Goal: Task Accomplishment & Management: Manage account settings

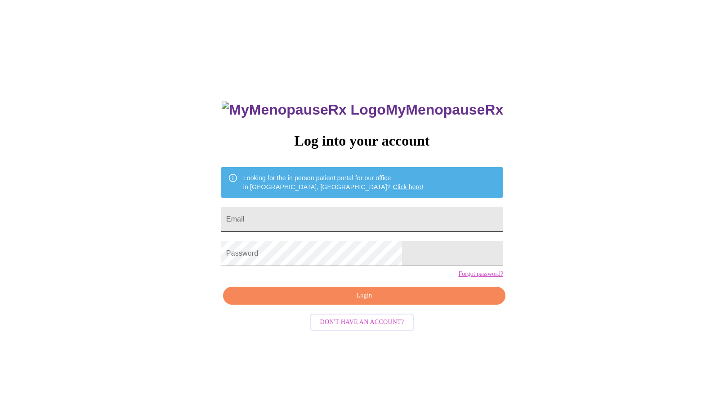
click at [336, 212] on input "Email" at bounding box center [362, 219] width 282 height 25
type input "[EMAIL_ADDRESS][DOMAIN_NAME]"
click at [329, 305] on button "Login" at bounding box center [364, 296] width 282 height 18
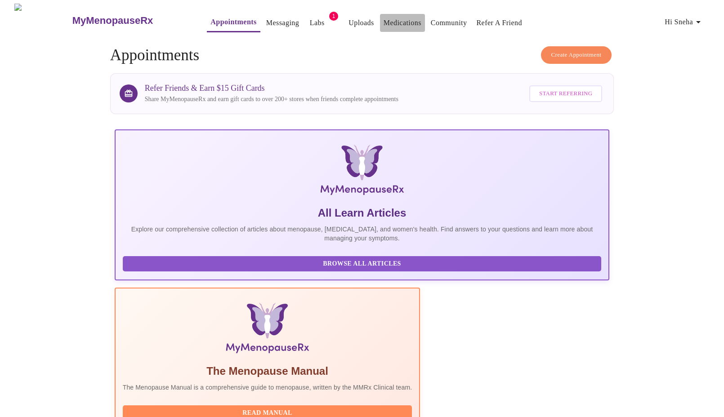
click at [384, 17] on link "Medications" at bounding box center [403, 23] width 38 height 13
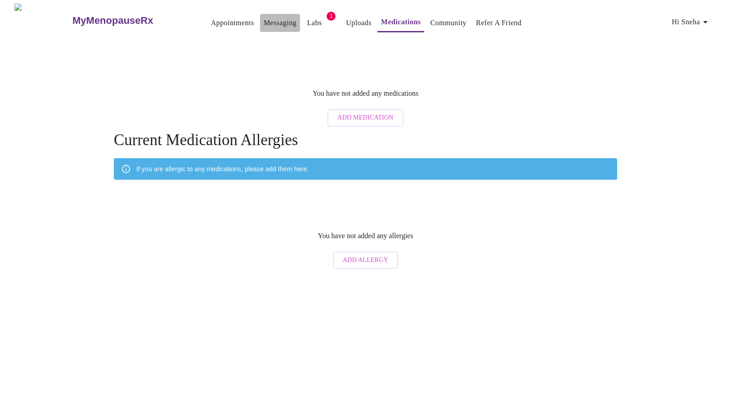
click at [269, 21] on link "Messaging" at bounding box center [280, 23] width 33 height 13
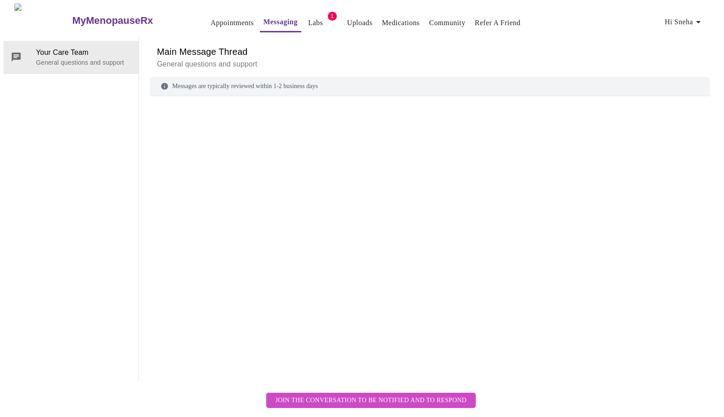
scroll to position [34, 0]
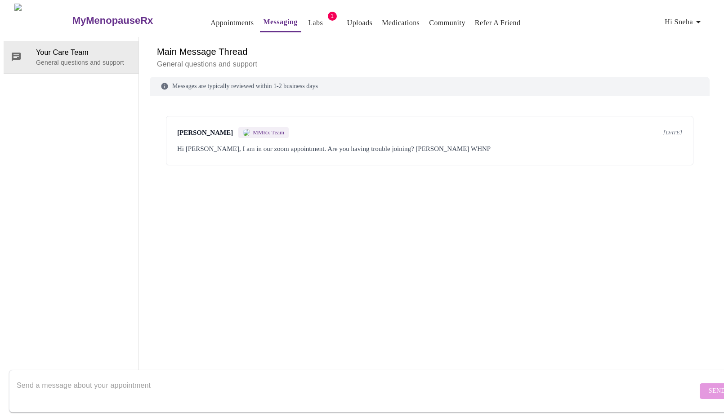
click at [277, 366] on div "Send" at bounding box center [371, 392] width 742 height 52
click at [274, 377] on textarea "Send a message about your appointment" at bounding box center [357, 391] width 681 height 29
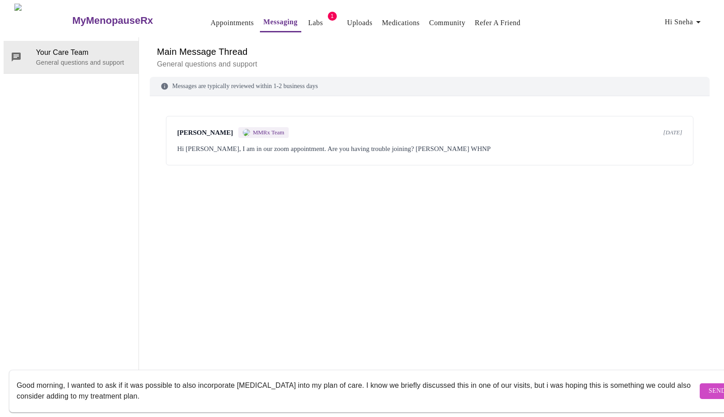
click at [532, 377] on textarea "Good morning, I wanted to ask if it was possible to also incorporate [MEDICAL_D…" at bounding box center [357, 391] width 681 height 29
type textarea "Good morning, I wanted to ask if it was possible to also incorporate [MEDICAL_D…"
click at [709, 386] on span "Send" at bounding box center [717, 391] width 17 height 11
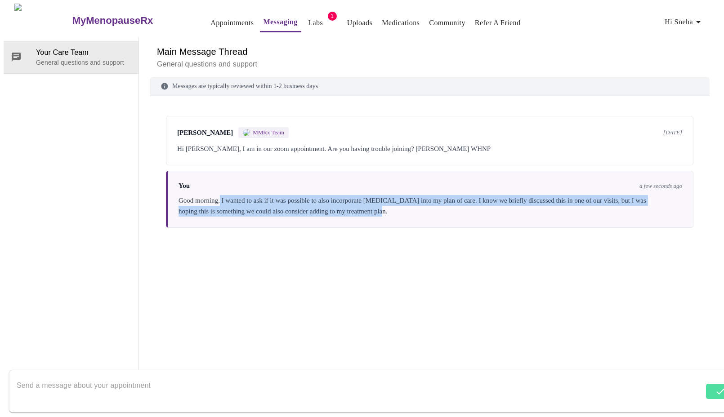
drag, startPoint x: 220, startPoint y: 170, endPoint x: 462, endPoint y: 185, distance: 242.0
click at [462, 185] on div "You a few seconds ago Good morning, I wanted to ask if it was possible to also …" at bounding box center [430, 199] width 528 height 57
drag, startPoint x: 462, startPoint y: 185, endPoint x: 379, endPoint y: 191, distance: 83.5
click at [384, 191] on div "You a few seconds ago Good morning, I wanted to ask if it was possible to also …" at bounding box center [430, 199] width 528 height 57
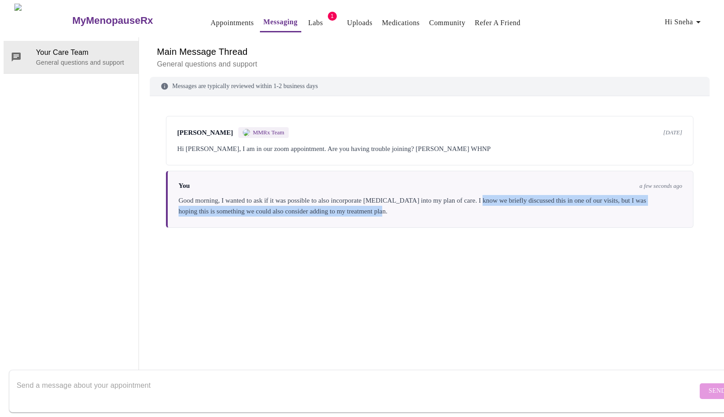
drag, startPoint x: 491, startPoint y: 168, endPoint x: 495, endPoint y: 175, distance: 8.1
click at [495, 195] on div "Good morning, I wanted to ask if it was possible to also incorporate [MEDICAL_D…" at bounding box center [431, 206] width 504 height 22
drag, startPoint x: 495, startPoint y: 175, endPoint x: 489, endPoint y: 183, distance: 9.6
click at [489, 195] on div "Good morning, I wanted to ask if it was possible to also incorporate [MEDICAL_D…" at bounding box center [431, 206] width 504 height 22
click at [426, 195] on div "Good morning, I wanted to ask if it was possible to also incorporate [MEDICAL_D…" at bounding box center [431, 206] width 504 height 22
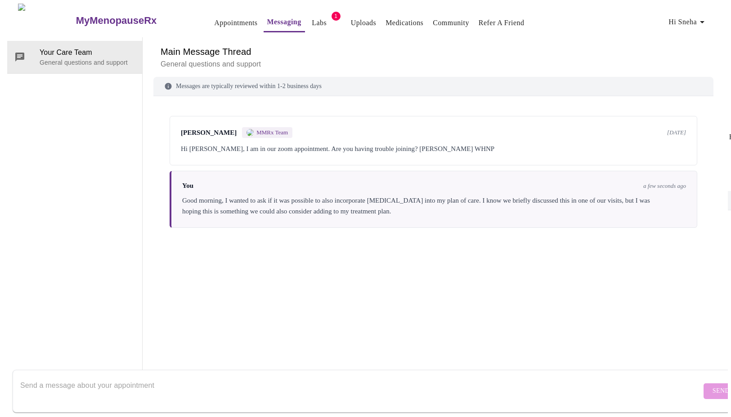
scroll to position [0, 0]
drag, startPoint x: 238, startPoint y: 83, endPoint x: 364, endPoint y: 84, distance: 126.4
click at [364, 84] on div "Messages are typically reviewed within 1-2 business days" at bounding box center [430, 86] width 560 height 19
click at [216, 87] on div "Messages are typically reviewed within 1-2 business days" at bounding box center [430, 86] width 560 height 19
drag, startPoint x: 171, startPoint y: 58, endPoint x: 256, endPoint y: 64, distance: 84.7
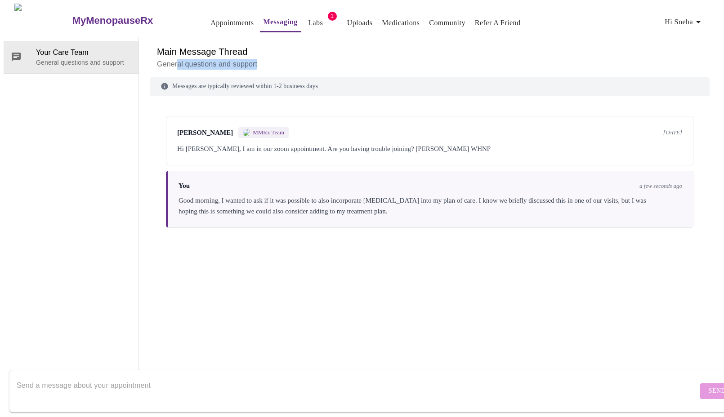
click at [256, 64] on p "General questions and support" at bounding box center [430, 64] width 546 height 11
click at [241, 164] on div "[PERSON_NAME] MMRx Team [DATE] Hi [PERSON_NAME], I am in our zoom appointment. …" at bounding box center [430, 140] width 528 height 49
click at [253, 131] on span "MMRx Team" at bounding box center [268, 132] width 31 height 7
click at [293, 10] on span "Appointments Messaging Labs 1 Uploads Medications Community Refer a Friend Hi S…" at bounding box center [449, 21] width 521 height 24
click at [308, 20] on link "Labs" at bounding box center [315, 23] width 15 height 13
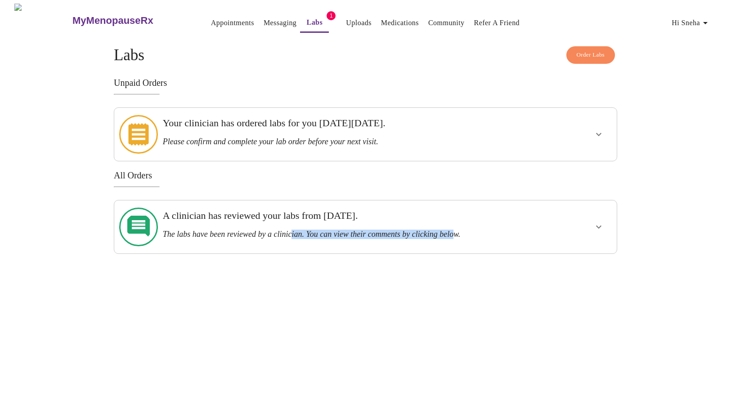
drag, startPoint x: 304, startPoint y: 226, endPoint x: 481, endPoint y: 230, distance: 176.8
click at [481, 230] on div "A clinician has reviewed your labs from [DATE]. The labs have been reviewed by …" at bounding box center [341, 227] width 364 height 46
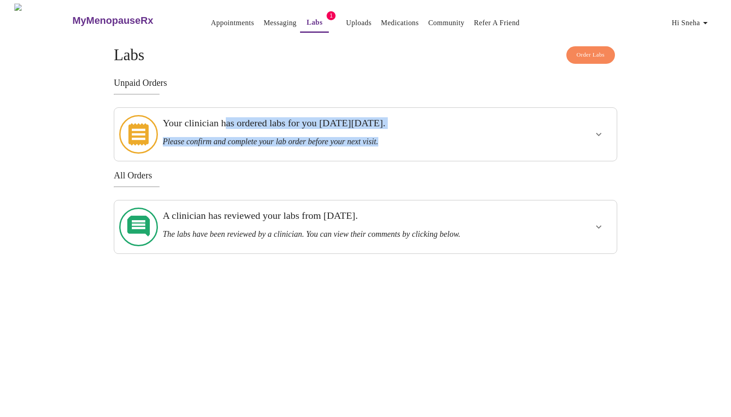
drag, startPoint x: 229, startPoint y: 127, endPoint x: 439, endPoint y: 135, distance: 210.2
click at [439, 135] on div "Your clinician has ordered labs for you [DATE][DATE]. Please confirm and comple…" at bounding box center [341, 131] width 357 height 29
drag, startPoint x: 439, startPoint y: 135, endPoint x: 315, endPoint y: 142, distance: 123.9
click at [315, 142] on div "Your clinician has ordered labs for you [DATE][DATE]. Please confirm and comple…" at bounding box center [341, 135] width 364 height 46
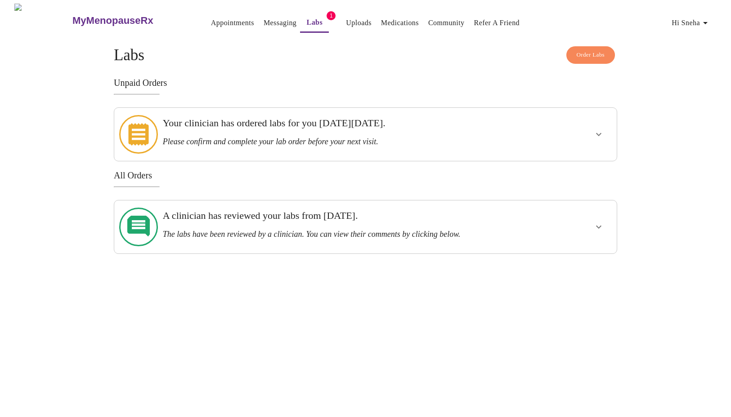
click at [597, 129] on icon "show more" at bounding box center [598, 134] width 11 height 11
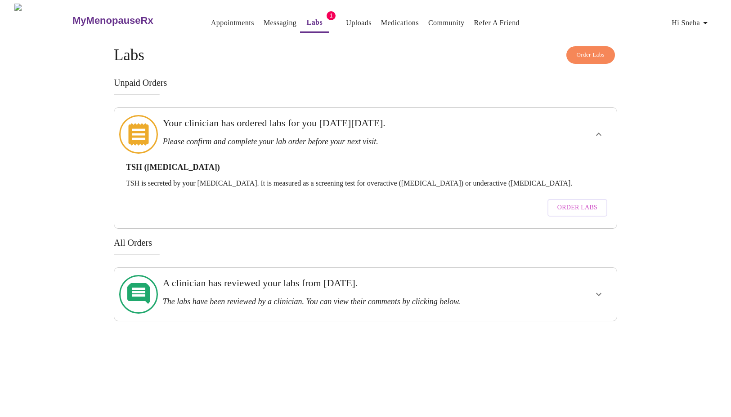
drag, startPoint x: 164, startPoint y: 165, endPoint x: 591, endPoint y: 165, distance: 426.9
click at [591, 179] on p "TSH is secreted by your [MEDICAL_DATA]. It is measured as a screening test for …" at bounding box center [365, 183] width 479 height 8
click at [346, 17] on link "Uploads" at bounding box center [359, 23] width 26 height 13
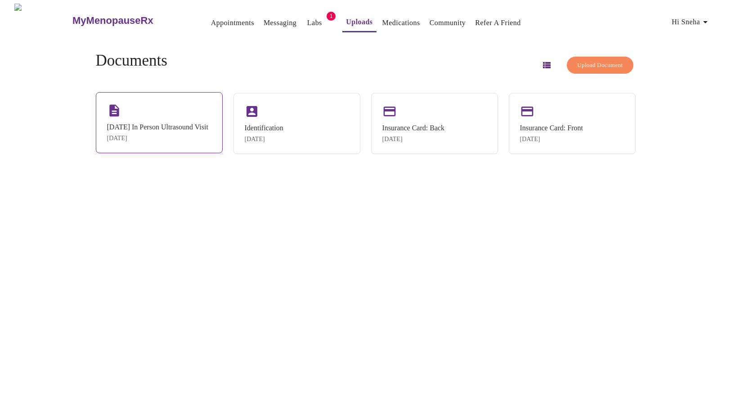
click at [132, 142] on div "[DATE]" at bounding box center [157, 138] width 101 height 7
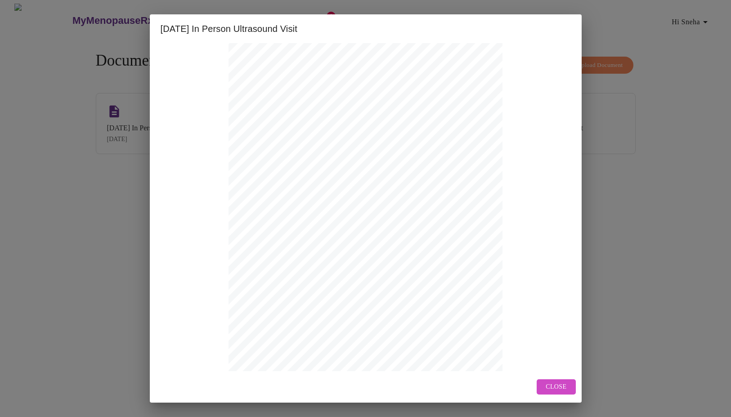
scroll to position [76, 0]
click at [304, 359] on span "Next Page" at bounding box center [314, 354] width 35 height 11
click at [347, 361] on button "Next Page" at bounding box center [354, 355] width 55 height 18
click at [354, 353] on span "Next Page" at bounding box center [354, 354] width 35 height 11
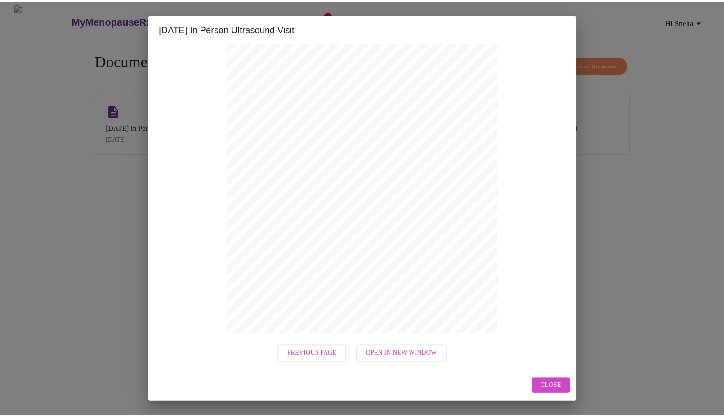
scroll to position [0, 0]
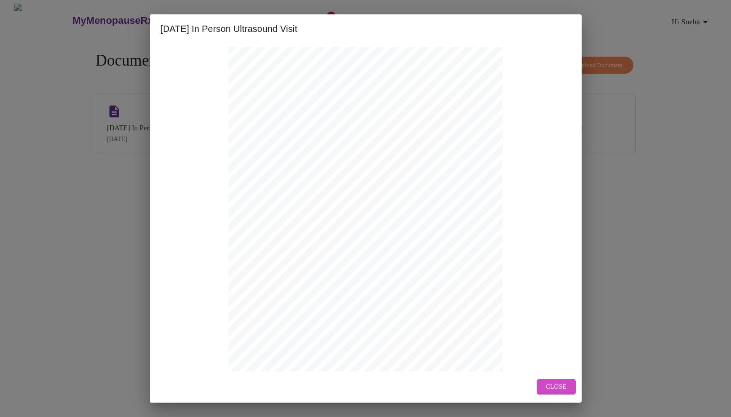
click at [569, 390] on button "Close" at bounding box center [556, 388] width 39 height 16
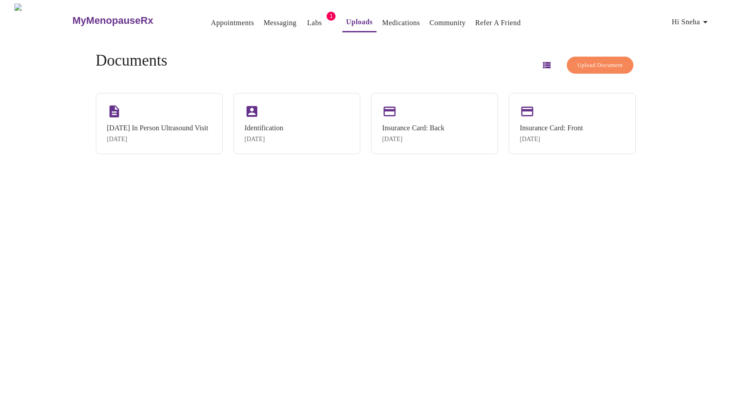
click at [307, 24] on link "Labs" at bounding box center [314, 23] width 15 height 13
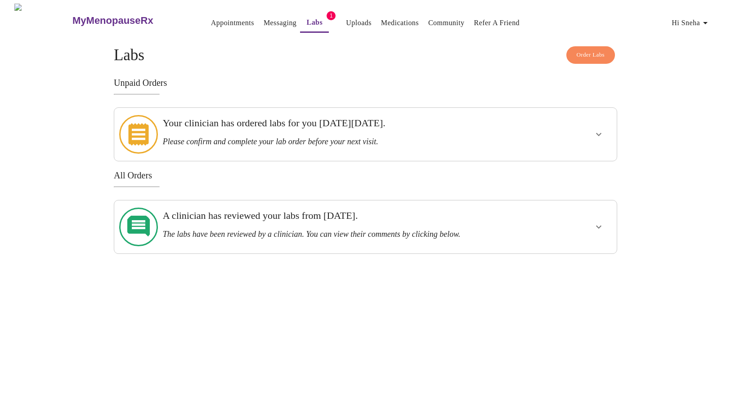
click at [236, 24] on span "Appointments Messaging Labs 1 Uploads Medications Community Refer a Friend Hi S…" at bounding box center [452, 20] width 527 height 22
click at [264, 23] on link "Messaging" at bounding box center [280, 23] width 33 height 13
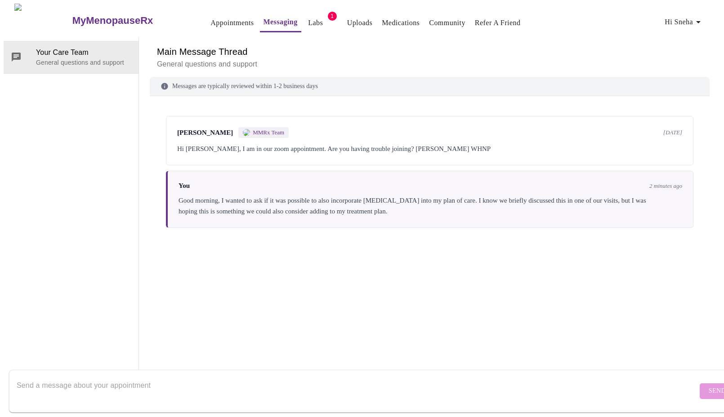
click at [443, 20] on link "Community" at bounding box center [447, 23] width 36 height 13
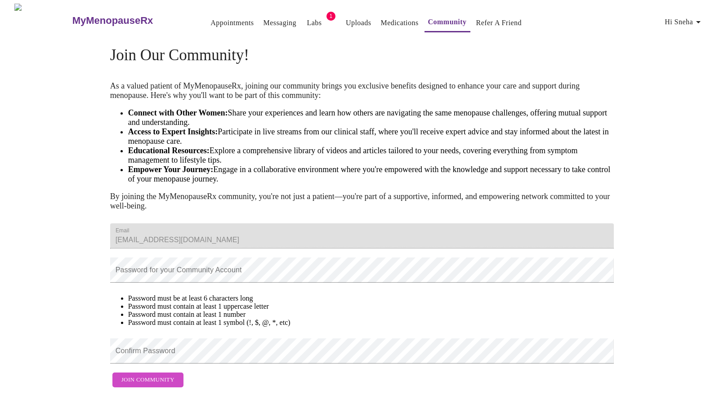
click at [72, 16] on h3 "MyMenopauseRx" at bounding box center [112, 21] width 81 height 12
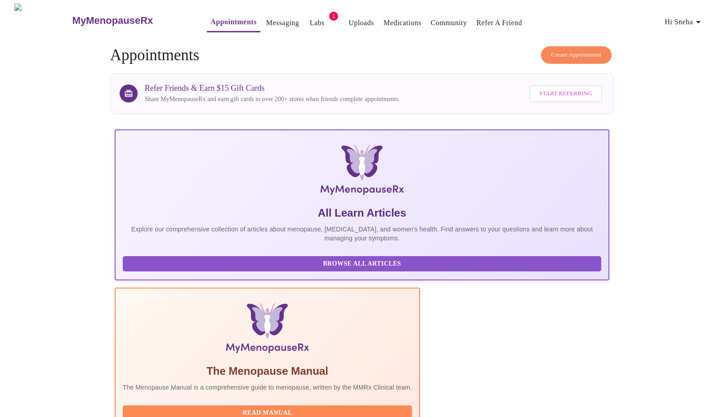
click at [668, 23] on span "Hi Sneha" at bounding box center [684, 22] width 39 height 13
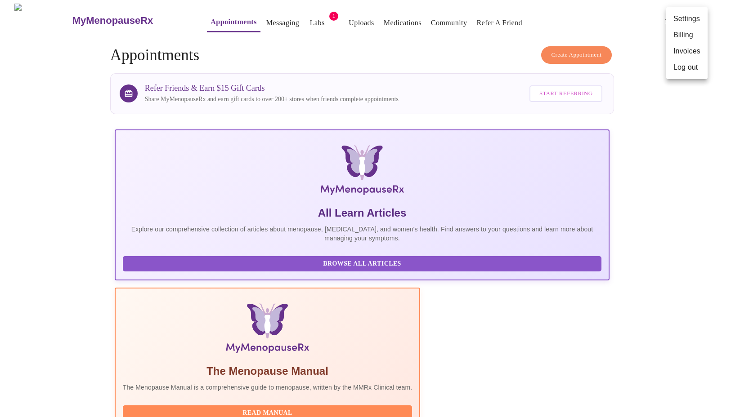
click at [669, 23] on li "Settings" at bounding box center [686, 19] width 41 height 16
